Goal: Transaction & Acquisition: Purchase product/service

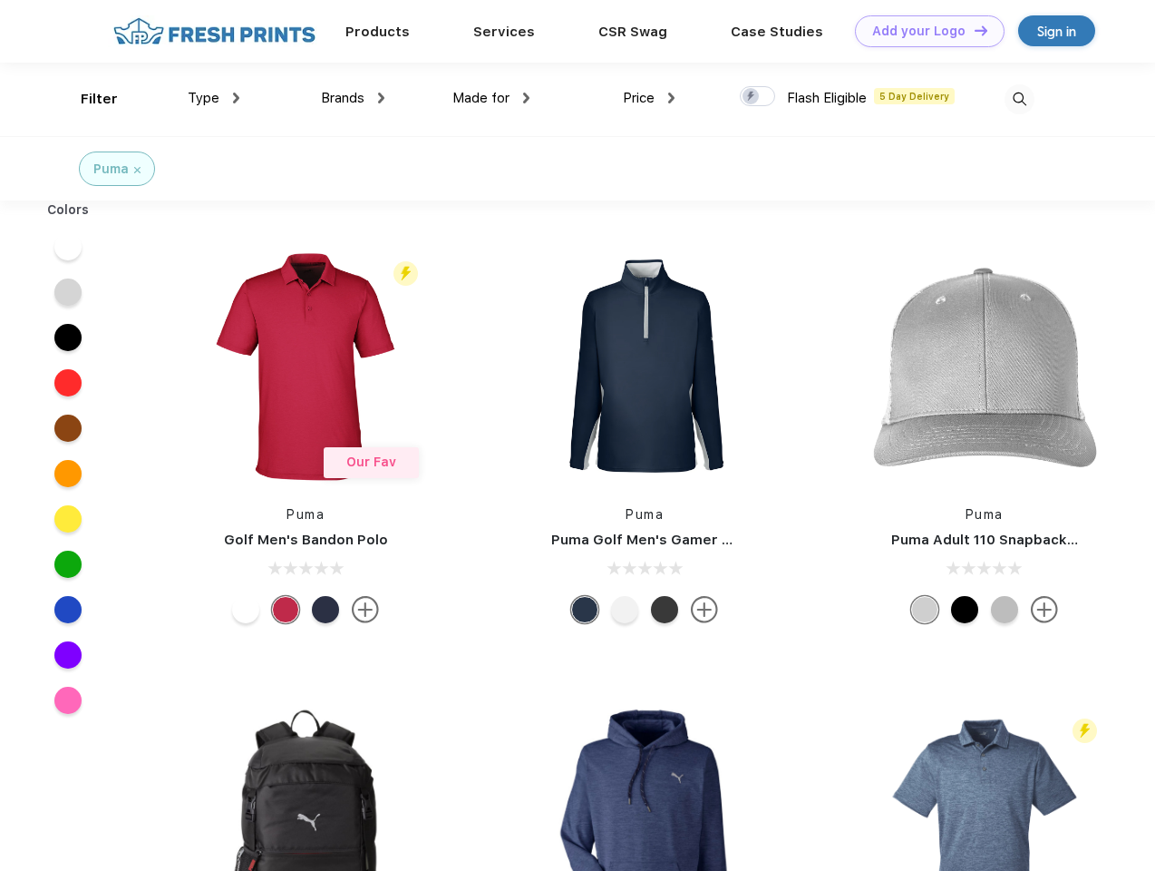
click at [923, 31] on link "Add your Logo Design Tool" at bounding box center [930, 31] width 150 height 32
click at [0, 0] on div "Design Tool" at bounding box center [0, 0] width 0 height 0
click at [973, 30] on link "Add your Logo Design Tool" at bounding box center [930, 31] width 150 height 32
click at [87, 99] on div "Filter" at bounding box center [99, 99] width 37 height 21
click at [214, 98] on span "Type" at bounding box center [204, 98] width 32 height 16
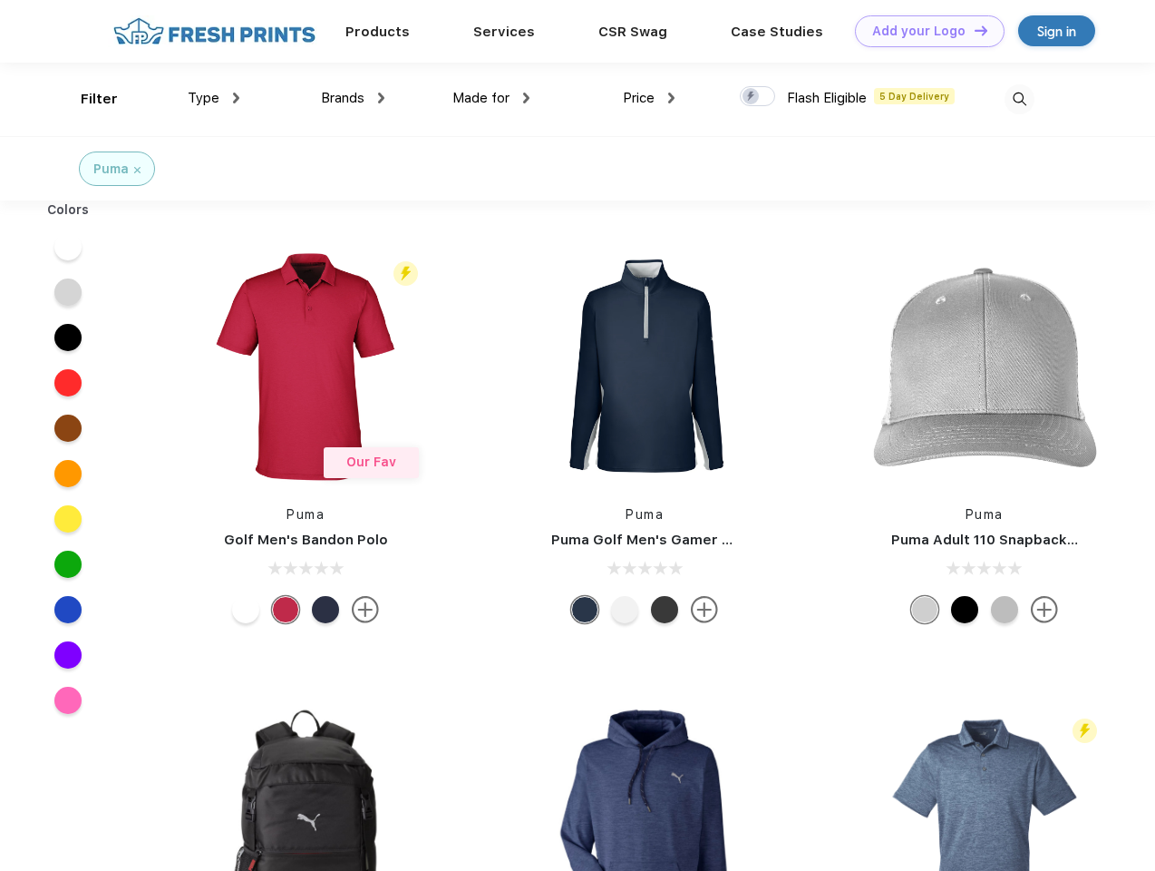
click at [353, 98] on span "Brands" at bounding box center [343, 98] width 44 height 16
click at [492, 98] on span "Made for" at bounding box center [481, 98] width 57 height 16
click at [649, 98] on span "Price" at bounding box center [639, 98] width 32 height 16
click at [758, 97] on div at bounding box center [757, 96] width 35 height 20
click at [752, 97] on input "checkbox" at bounding box center [746, 91] width 12 height 12
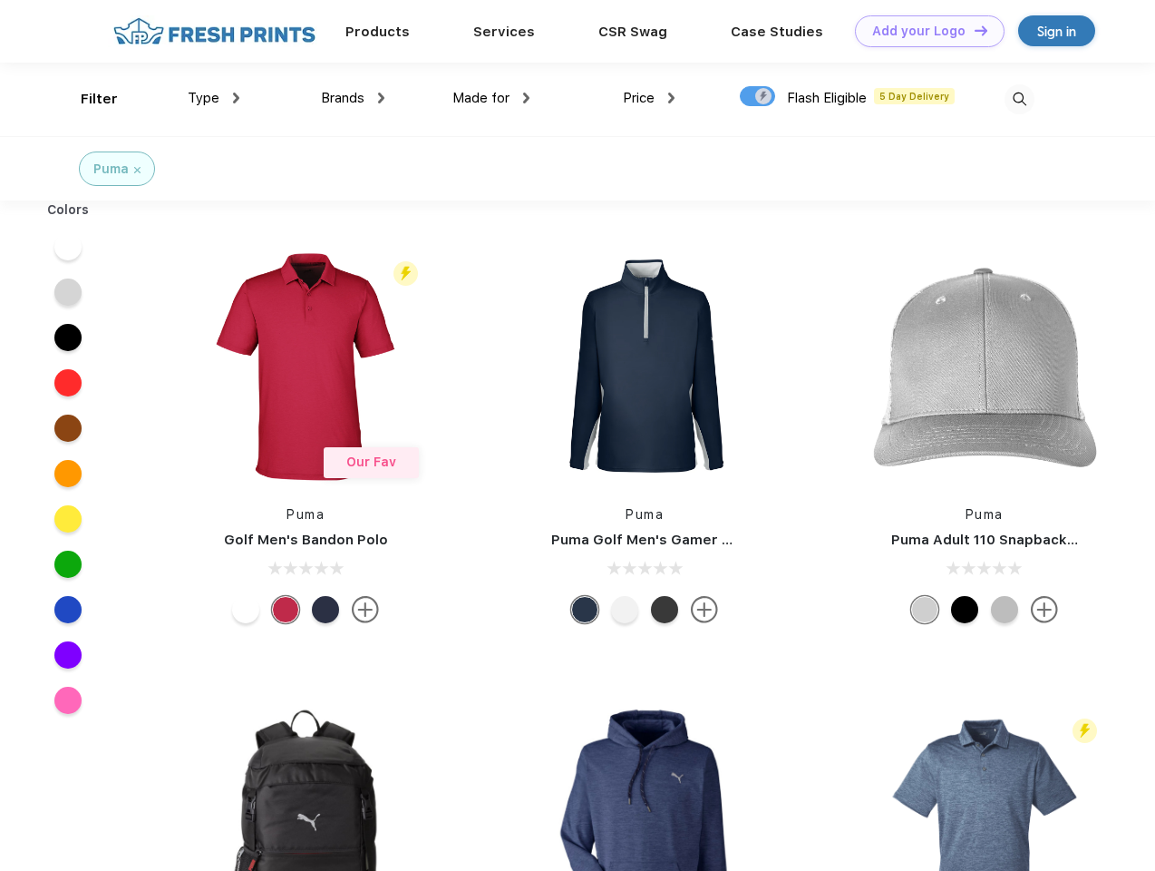
click at [1019, 99] on img at bounding box center [1020, 99] width 30 height 30
